Goal: Find specific page/section: Find specific page/section

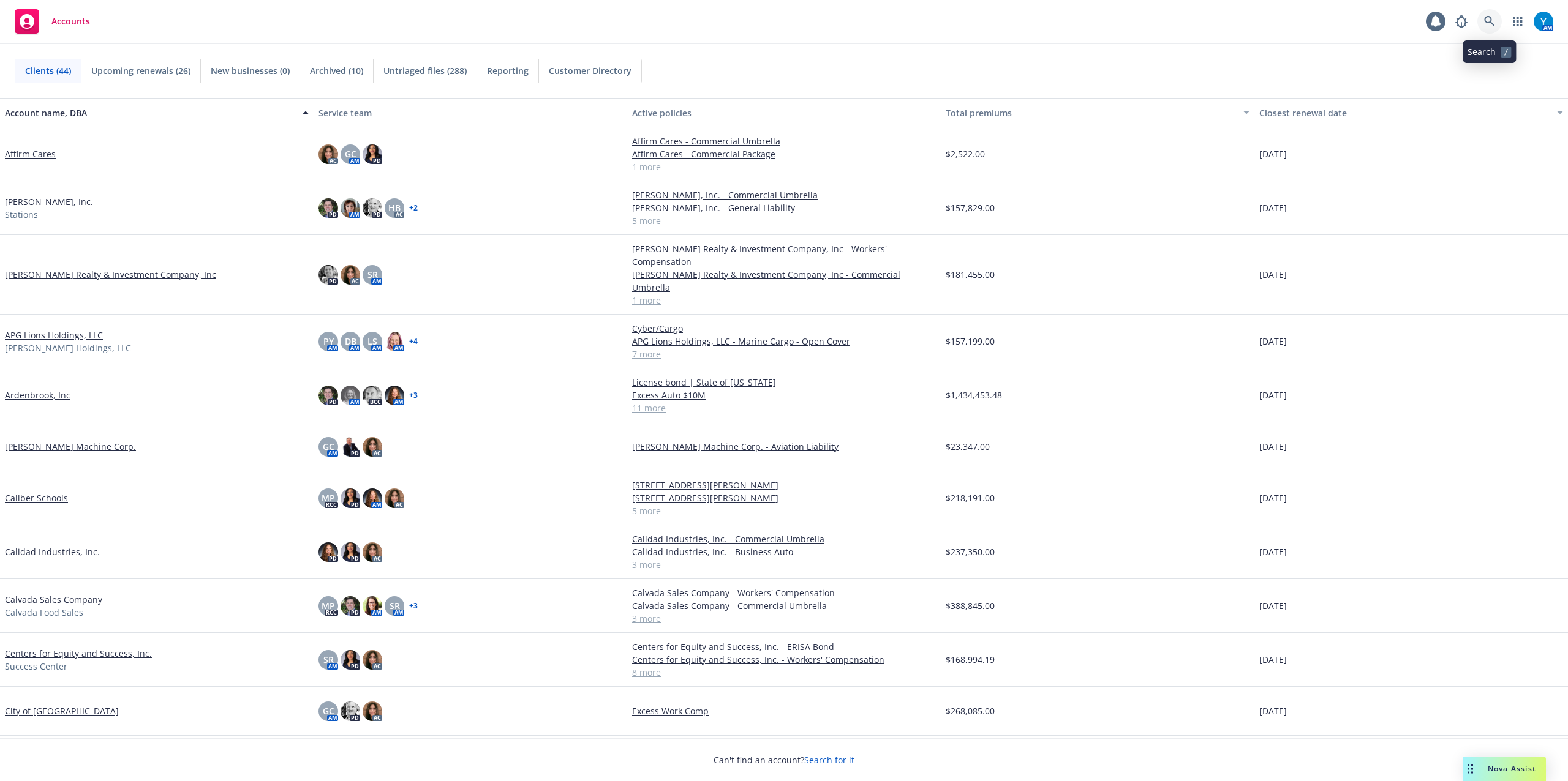
click at [1176, 24] on icon at bounding box center [1490, 21] width 11 height 11
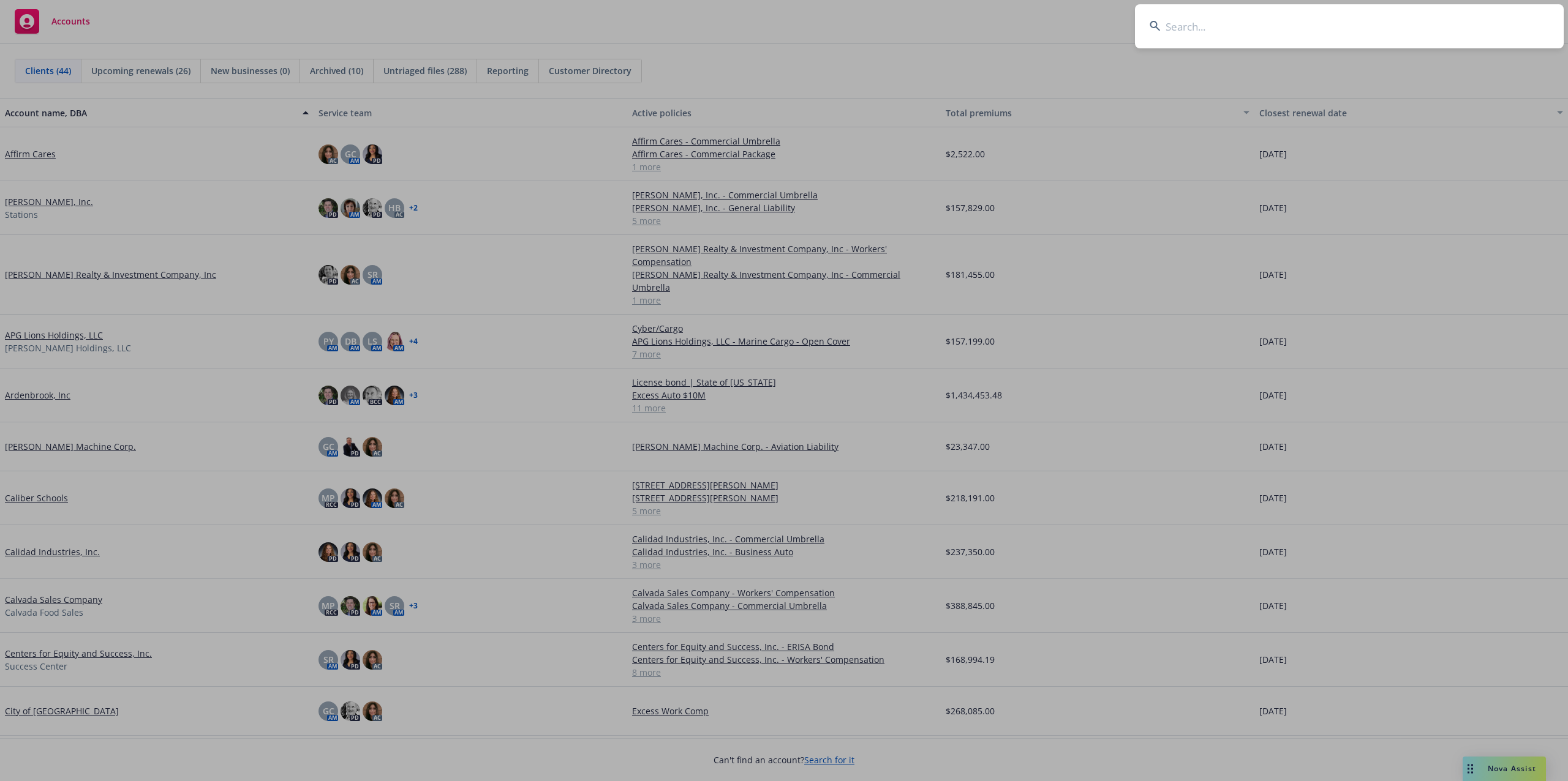
click at [1176, 29] on input at bounding box center [1349, 26] width 429 height 44
click at [1176, 26] on input at bounding box center [1349, 26] width 429 height 44
type input "[PERSON_NAME]"
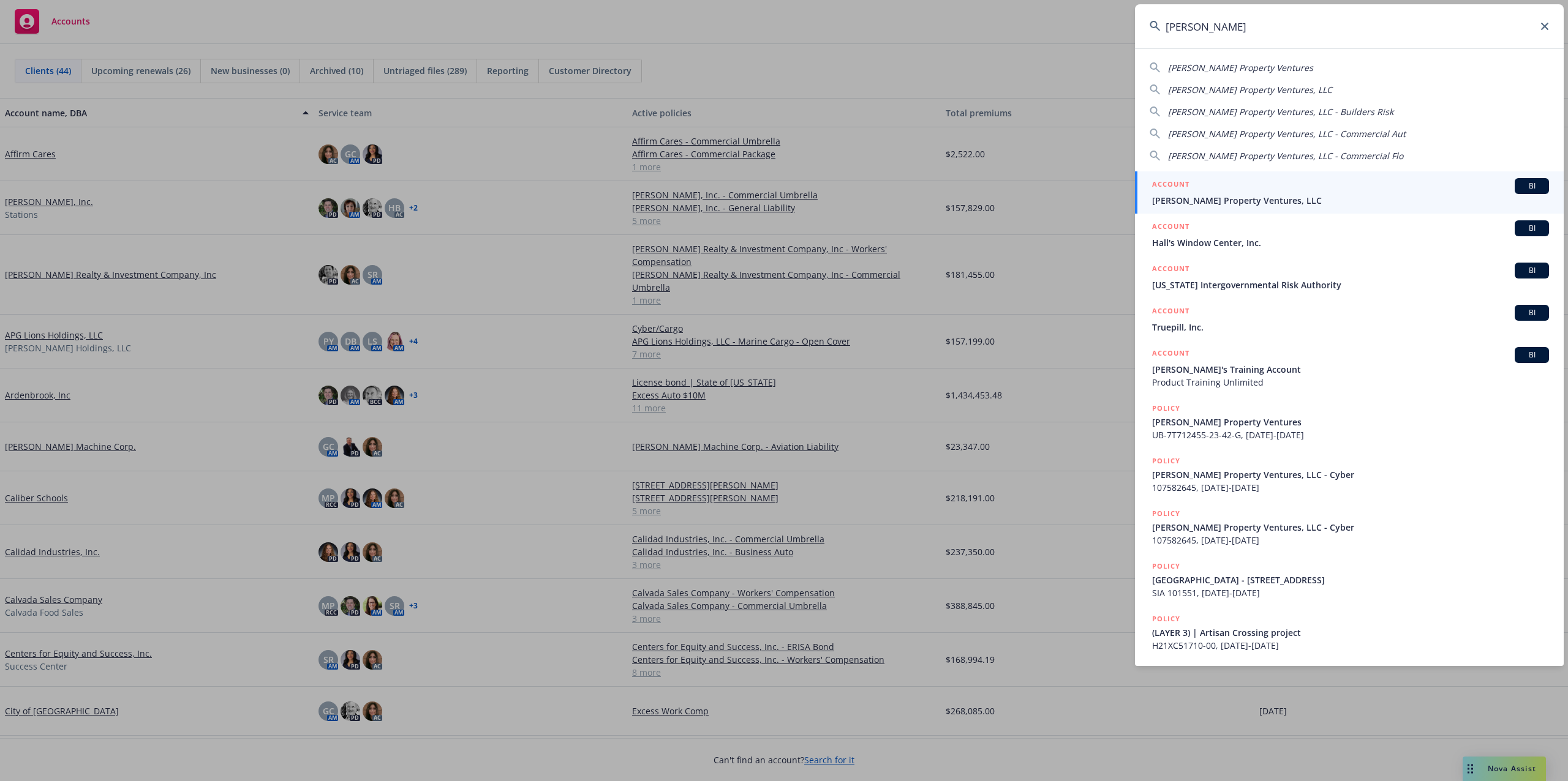
click at [1176, 202] on span "[PERSON_NAME] Property Ventures, LLC" at bounding box center [1350, 201] width 397 height 12
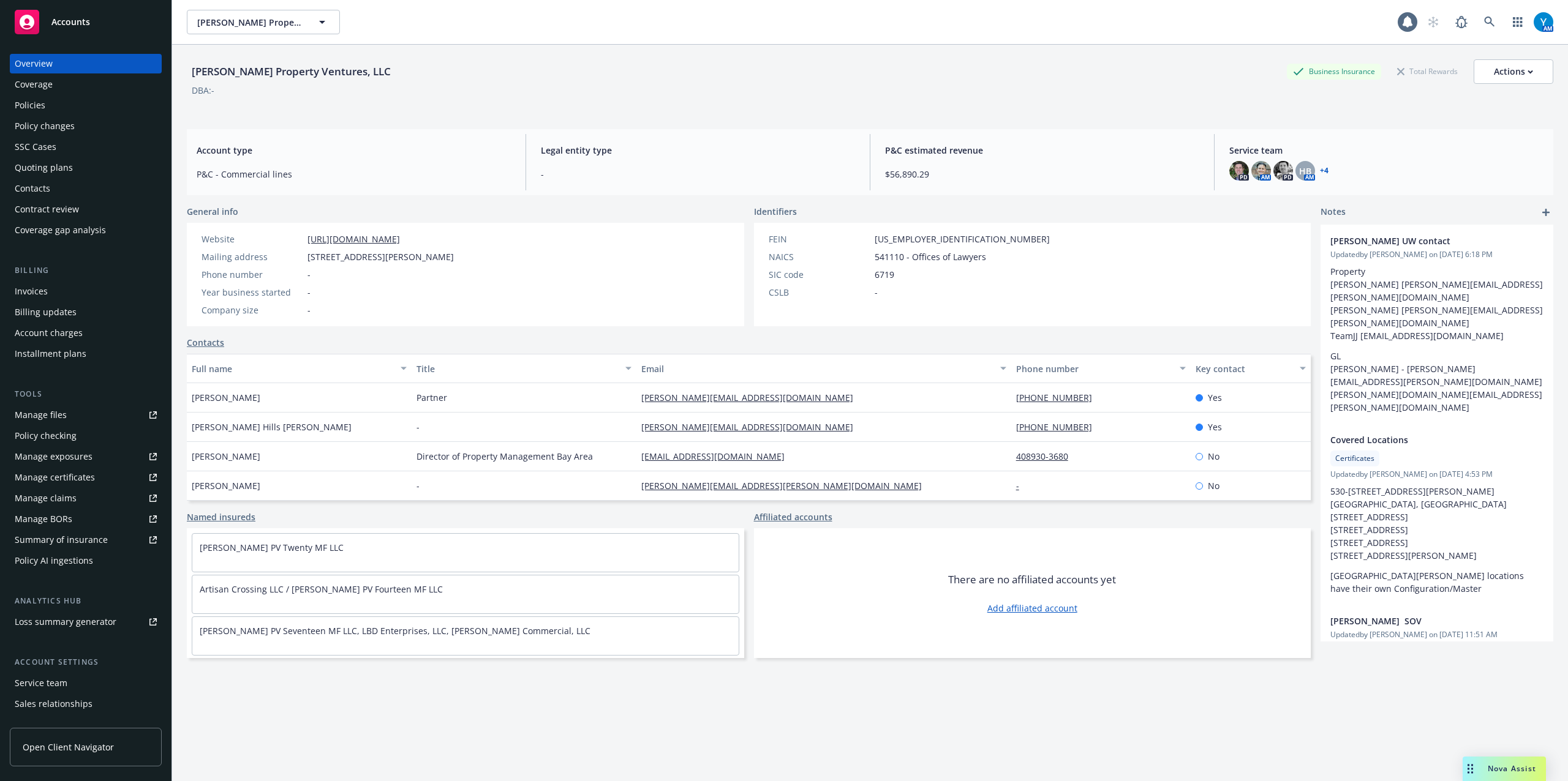
click at [22, 106] on div "Policies" at bounding box center [29, 105] width 30 height 20
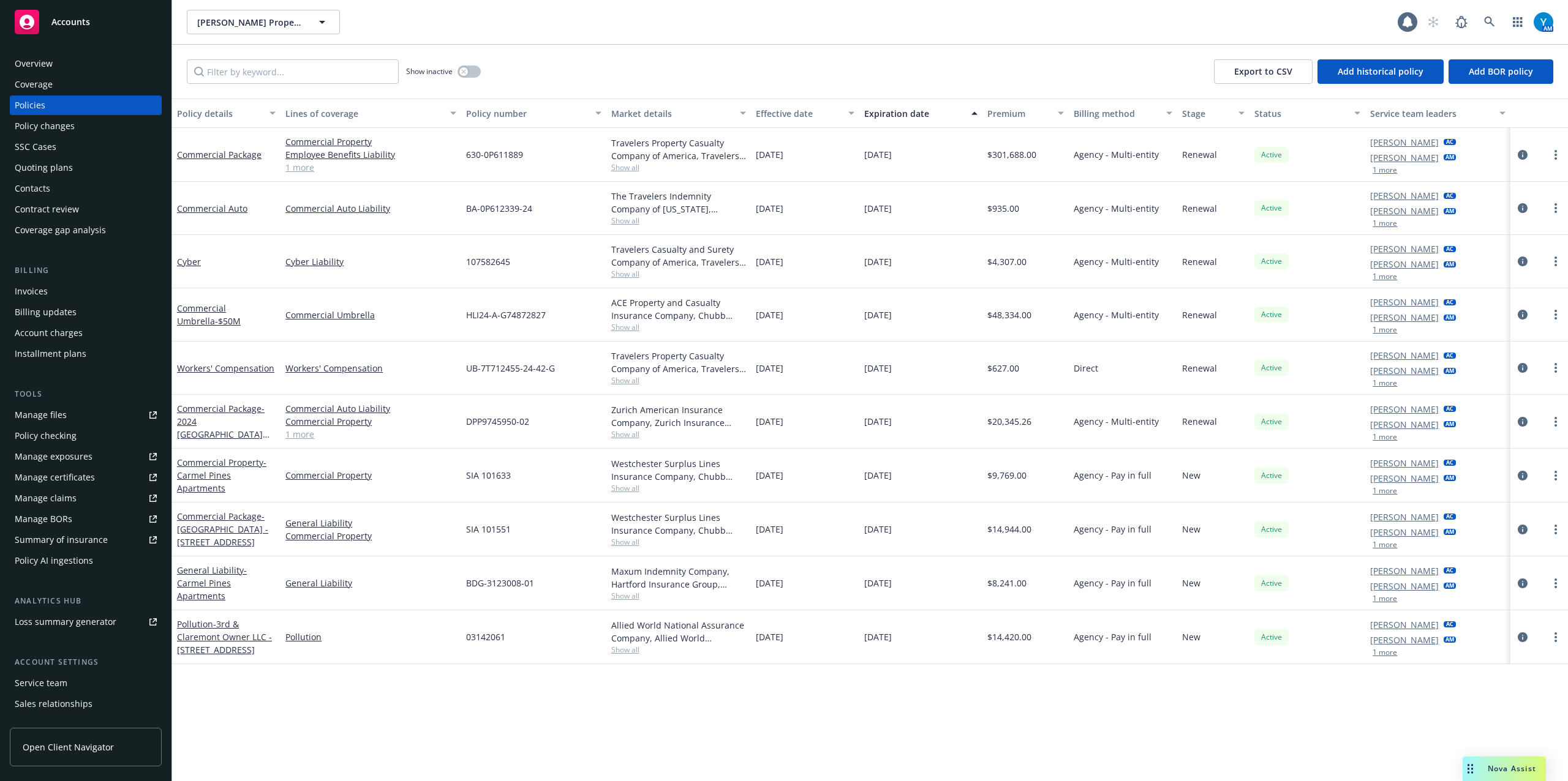
click at [37, 292] on div "Invoices" at bounding box center [30, 292] width 33 height 20
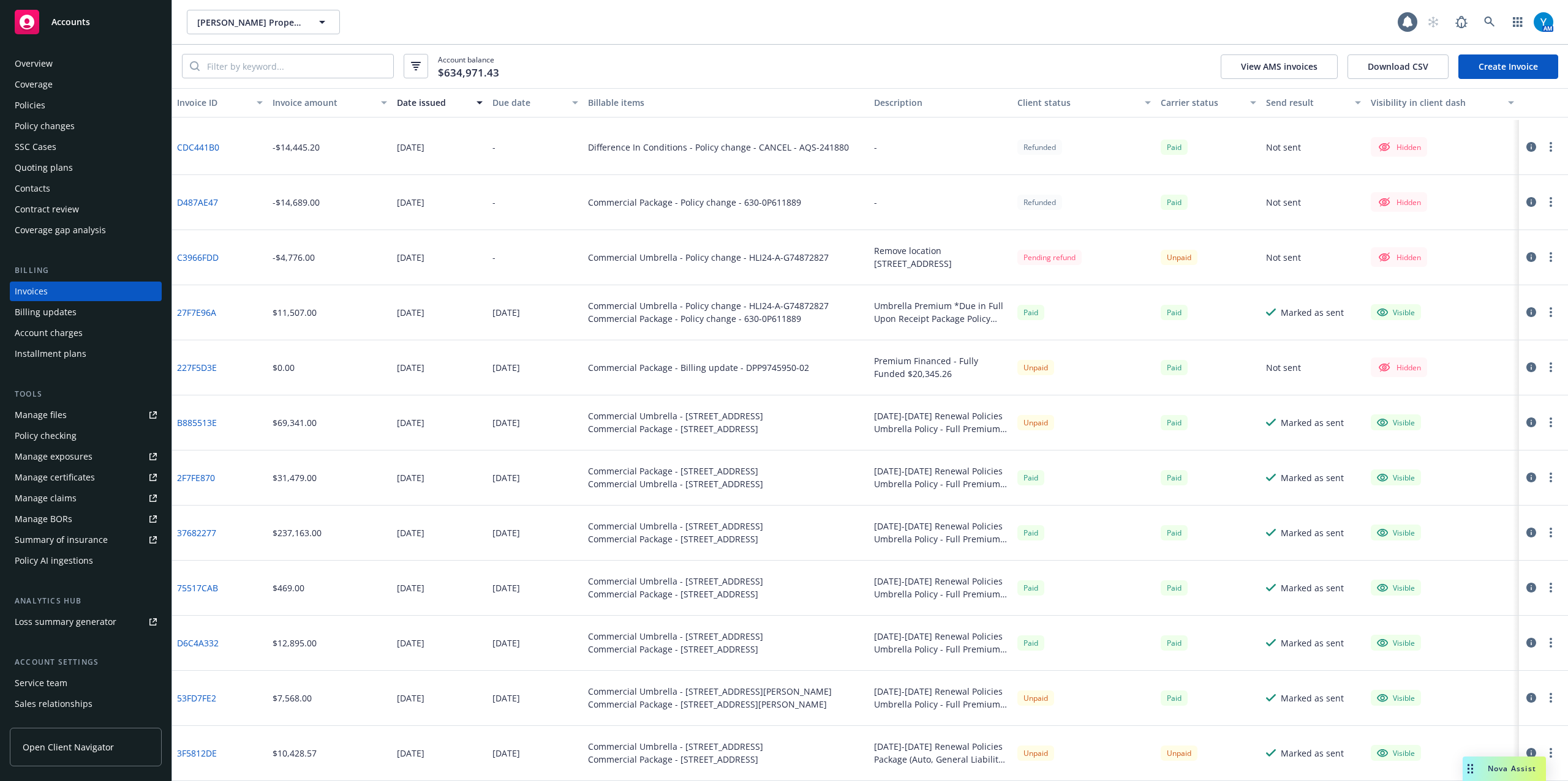
scroll to position [245, 0]
